Goal: Task Accomplishment & Management: Manage account settings

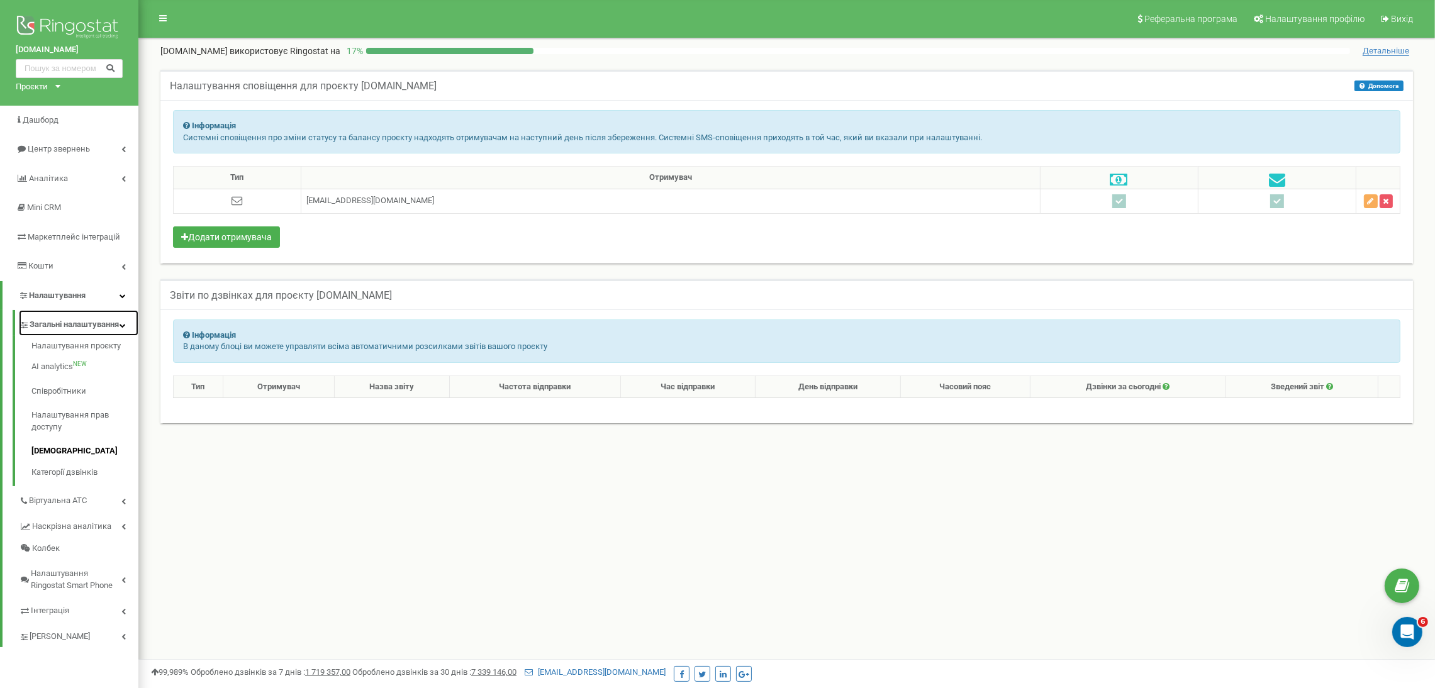
click at [70, 327] on span "Загальні налаштування" at bounding box center [74, 325] width 89 height 12
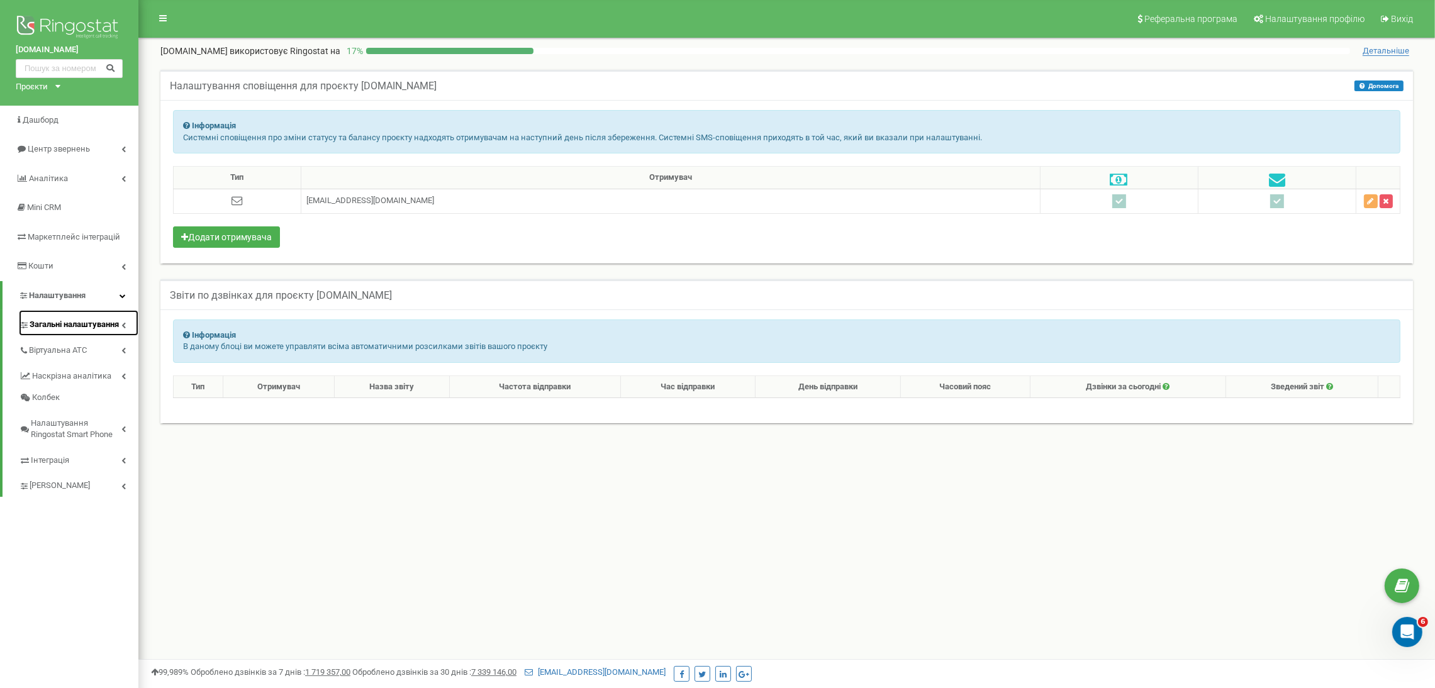
click at [70, 327] on span "Загальні налаштування" at bounding box center [74, 325] width 89 height 12
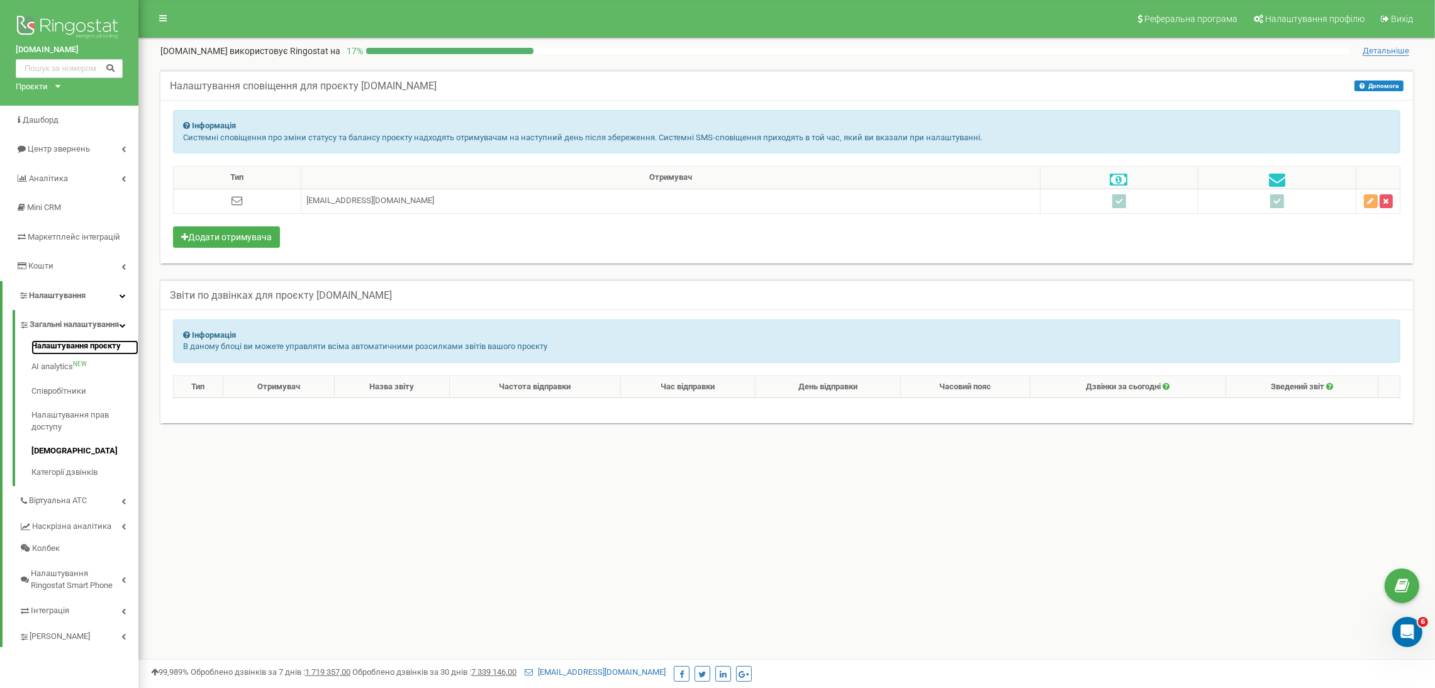
click at [65, 354] on link "Налаштування проєкту" at bounding box center [84, 347] width 107 height 15
click at [103, 356] on link "Налаштування проєкту" at bounding box center [84, 347] width 107 height 15
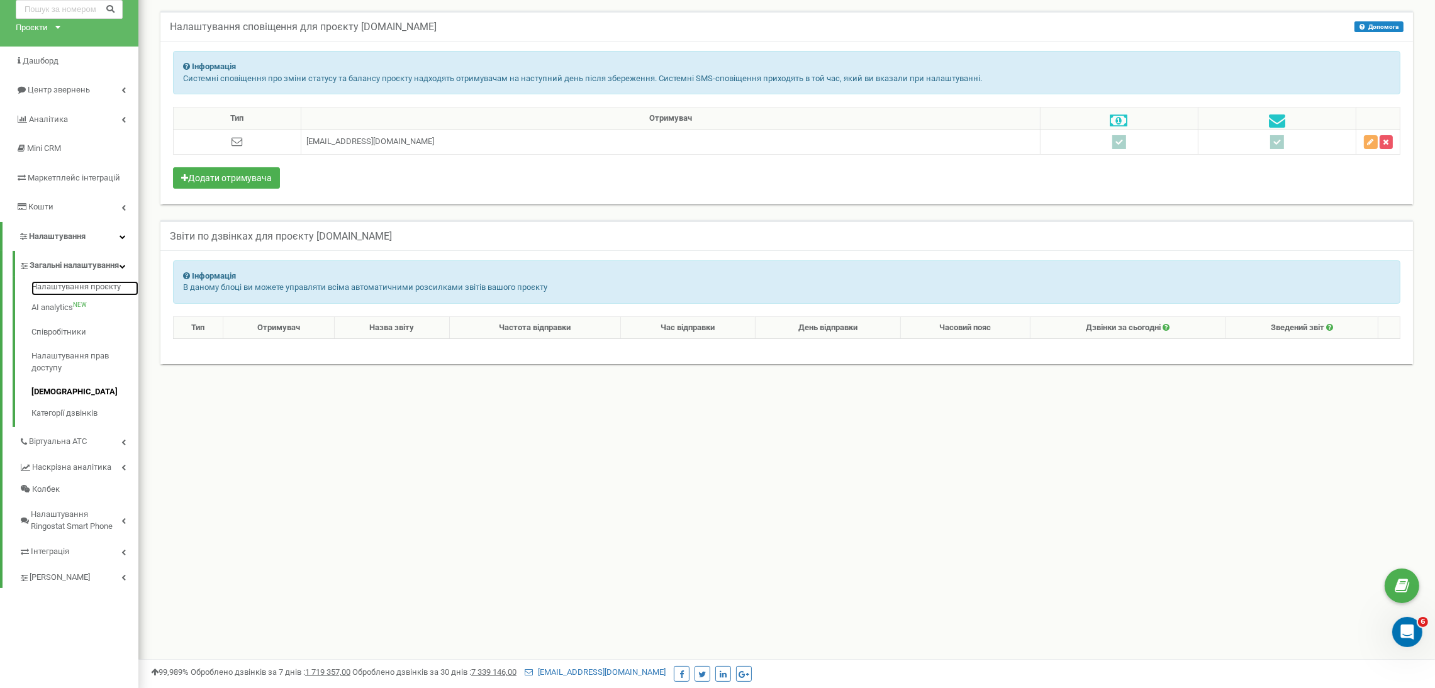
scroll to position [60, 0]
click at [46, 344] on link "Співробітники" at bounding box center [84, 332] width 107 height 25
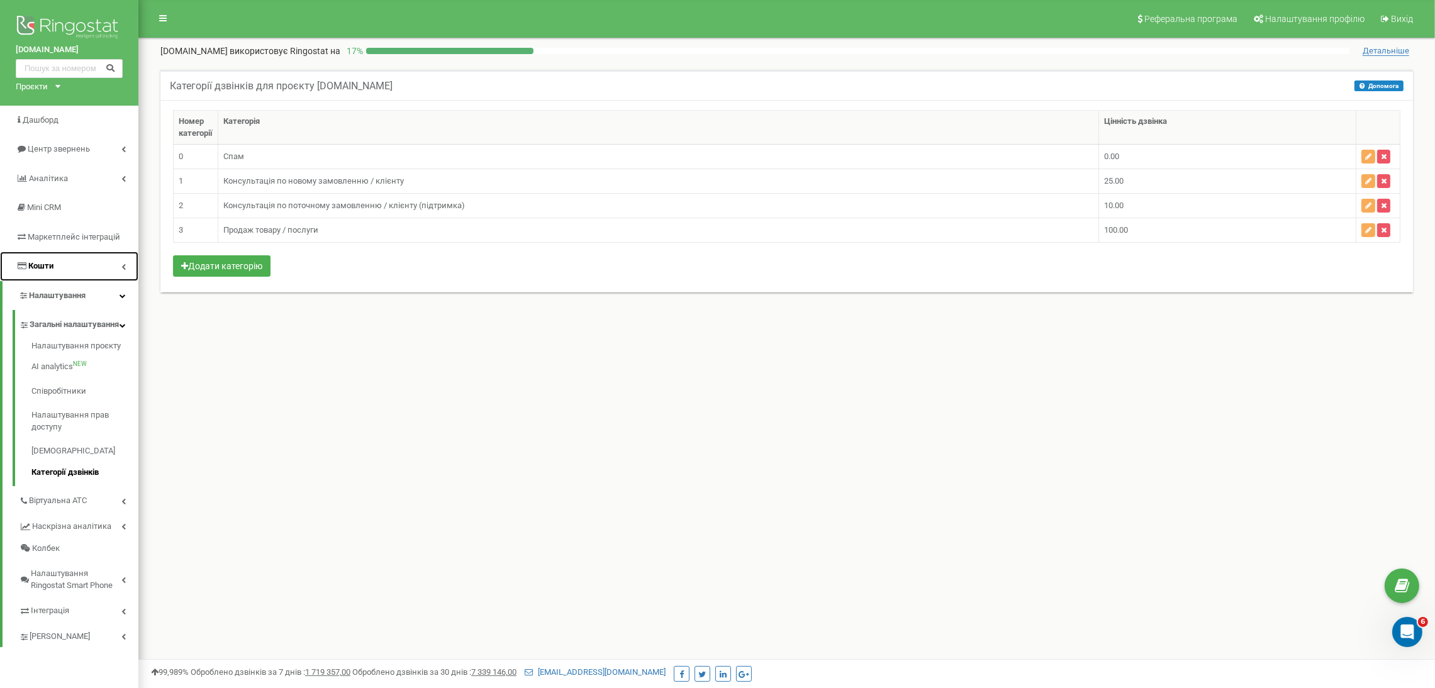
click at [48, 257] on link "Кошти" at bounding box center [69, 267] width 138 height 30
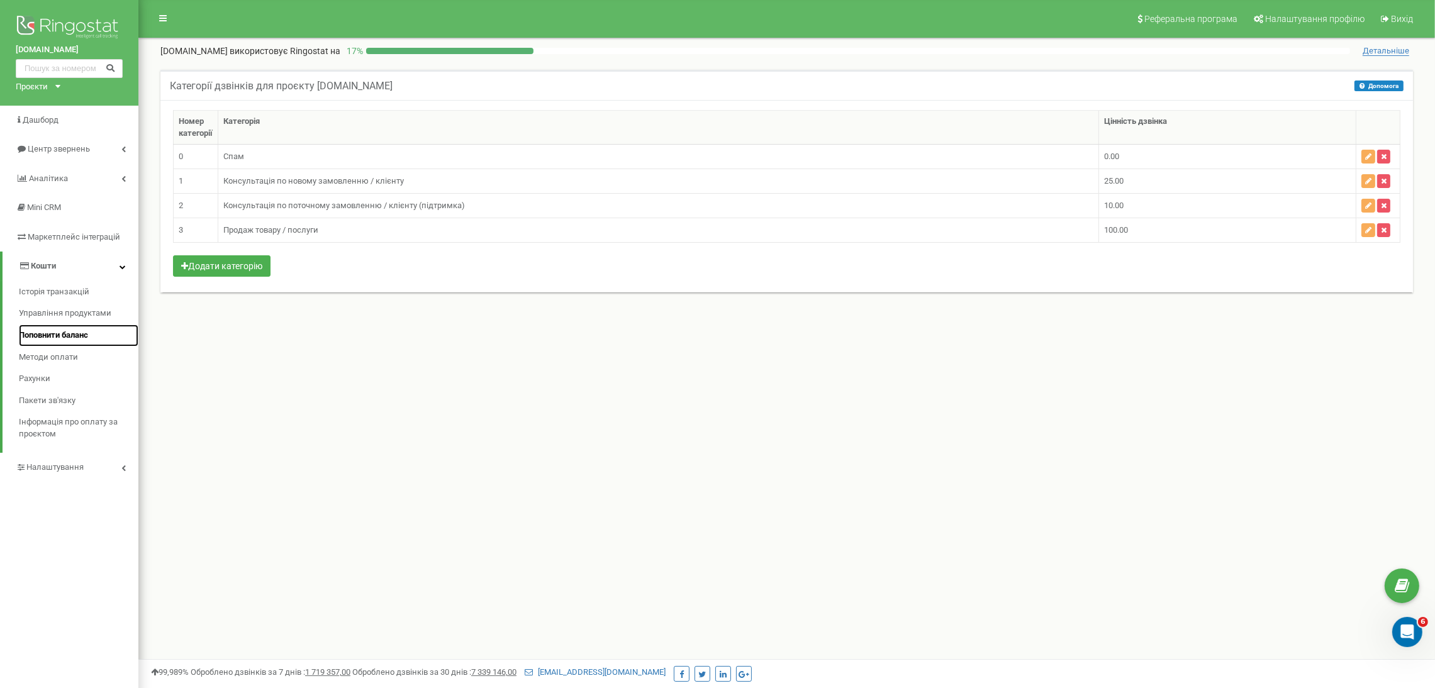
click at [54, 337] on span "Поповнити баланс" at bounding box center [53, 336] width 69 height 12
click at [58, 358] on span "Методи оплати" at bounding box center [48, 358] width 58 height 12
click at [63, 337] on span "Поповнити баланс" at bounding box center [53, 336] width 69 height 12
click at [108, 264] on link "Кошти" at bounding box center [71, 267] width 136 height 30
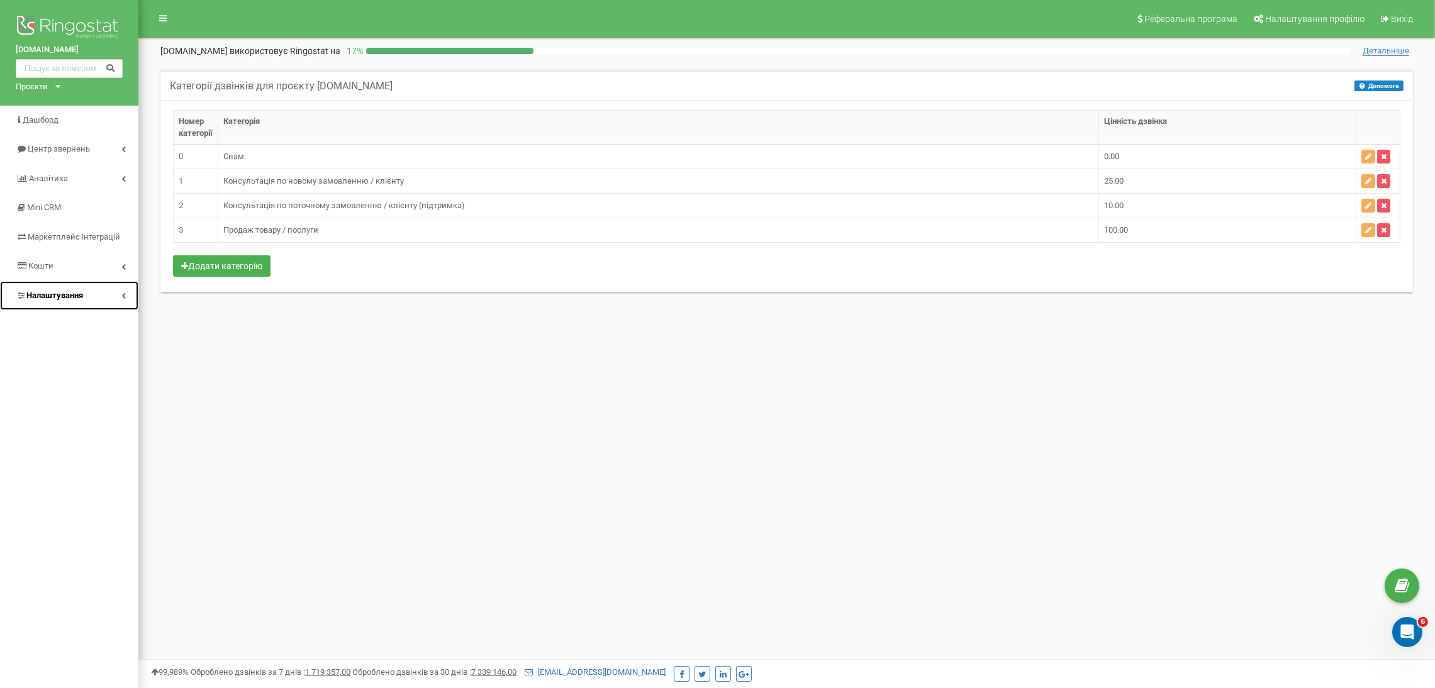
click at [93, 296] on link "Налаштування" at bounding box center [69, 296] width 138 height 30
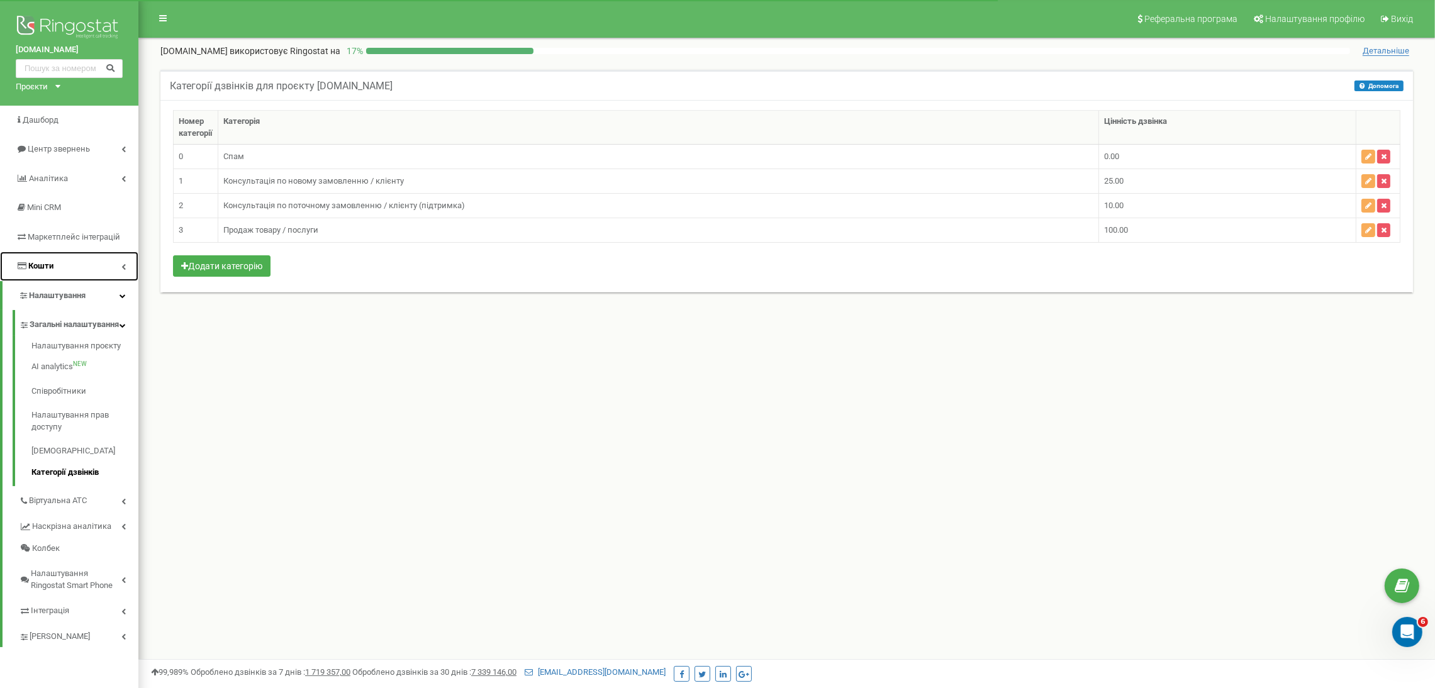
click at [108, 264] on link "Кошти" at bounding box center [69, 267] width 138 height 30
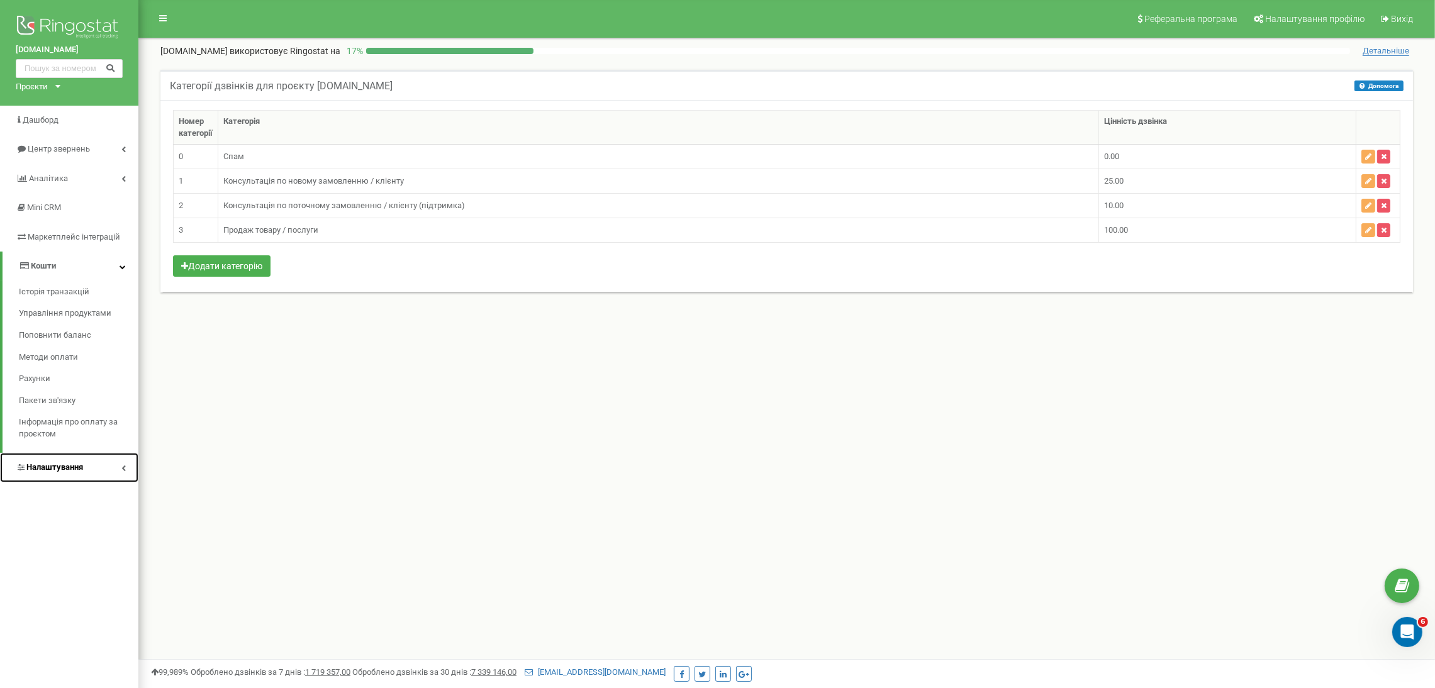
click at [50, 468] on span "Налаштування" at bounding box center [54, 467] width 57 height 9
click at [74, 264] on link "Кошти" at bounding box center [69, 267] width 138 height 30
click at [111, 181] on link "Аналiтика" at bounding box center [69, 179] width 138 height 30
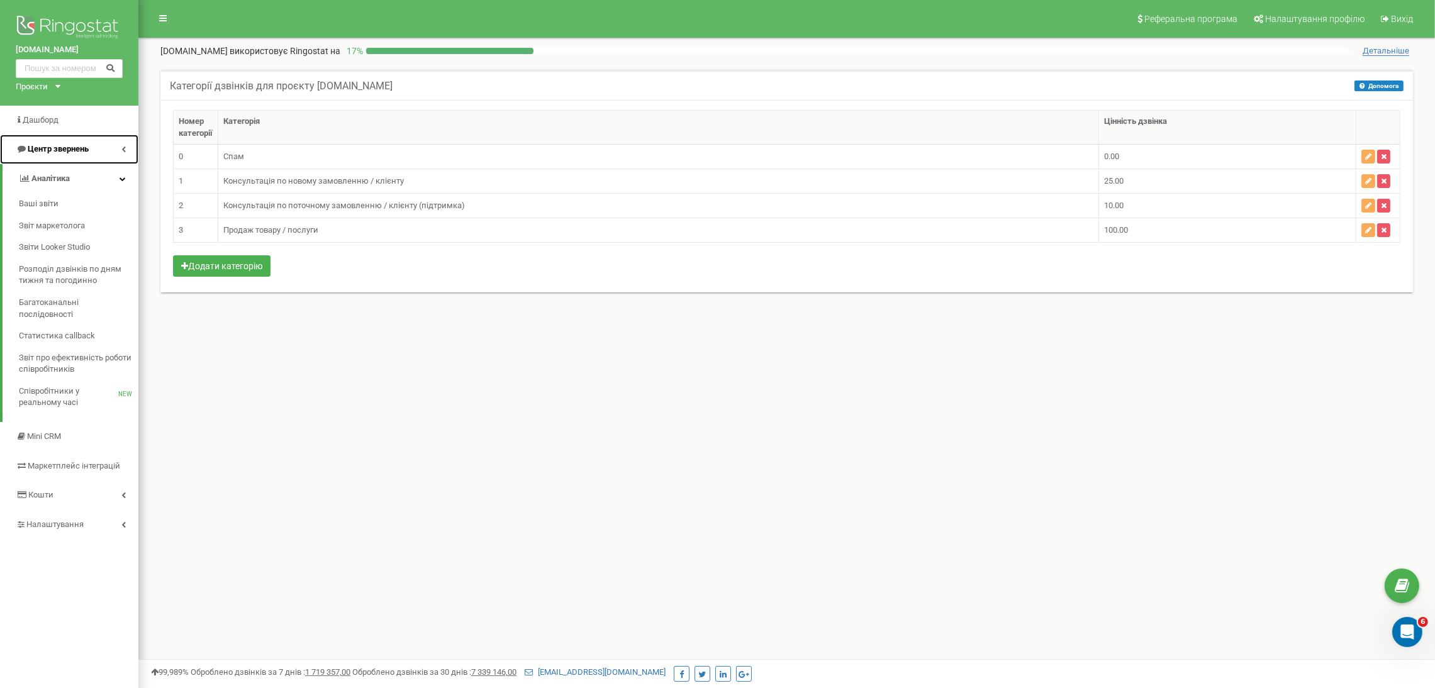
click at [61, 149] on span "Центр звернень" at bounding box center [58, 148] width 61 height 9
click at [109, 151] on link "Центр звернень" at bounding box center [71, 150] width 136 height 30
